Goal: Information Seeking & Learning: Learn about a topic

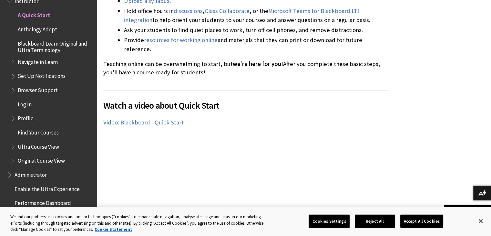
scroll to position [290, 0]
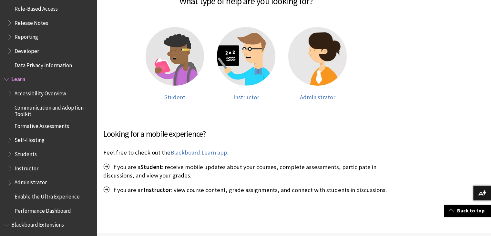
scroll to position [482, 0]
click at [181, 98] on span "Student" at bounding box center [174, 96] width 21 height 7
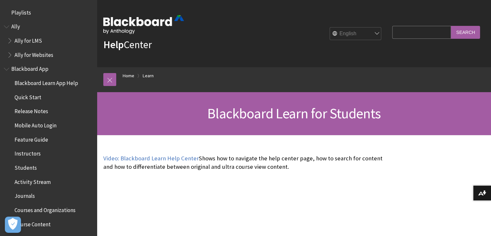
click at [434, 31] on input "Search Query" at bounding box center [421, 32] width 59 height 13
type input "tutorial video"
click at [451, 26] on input "Search" at bounding box center [465, 32] width 29 height 13
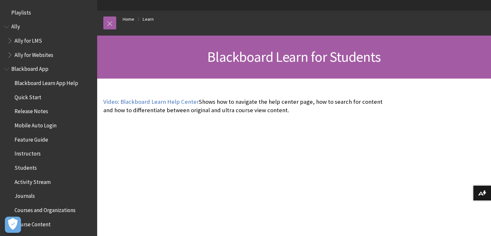
scroll to position [65, 0]
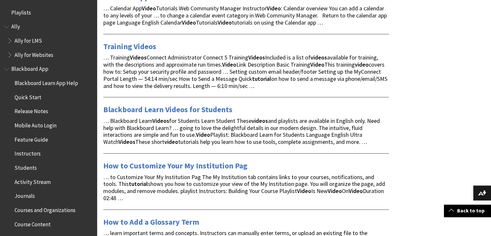
scroll to position [355, 0]
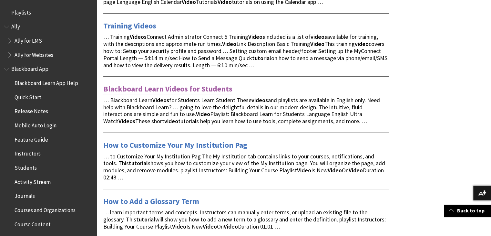
click at [155, 88] on link "Blackboard Learn Videos for Students" at bounding box center [167, 89] width 129 height 10
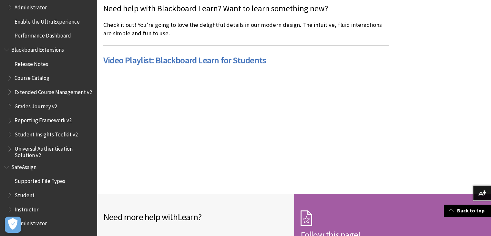
scroll to position [197, 0]
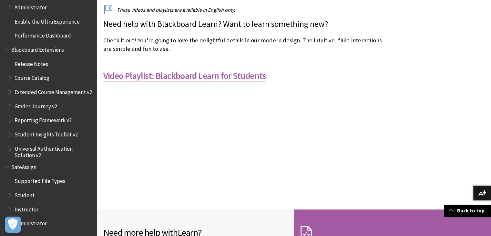
click at [142, 77] on link "Video Playlist: Blackboard Learn for Students" at bounding box center [184, 76] width 163 height 12
